Goal: Information Seeking & Learning: Learn about a topic

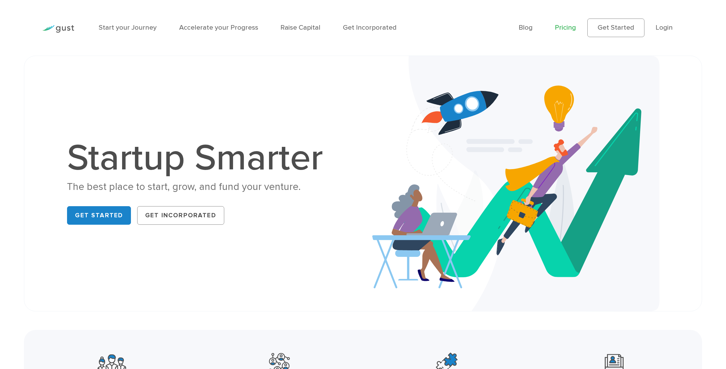
click at [557, 29] on link "Pricing" at bounding box center [565, 27] width 21 height 8
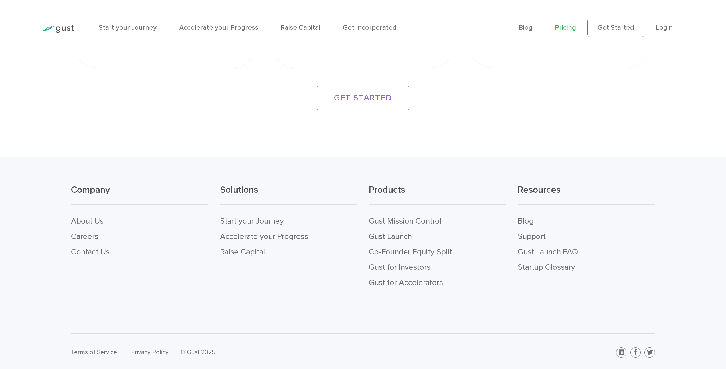
scroll to position [1510, 0]
click at [239, 255] on link "Raise Capital" at bounding box center [242, 250] width 45 height 10
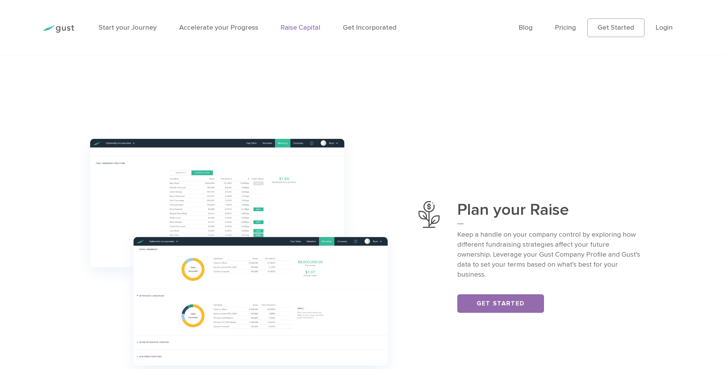
scroll to position [302, 0]
